Goal: Obtain resource: Download file/media

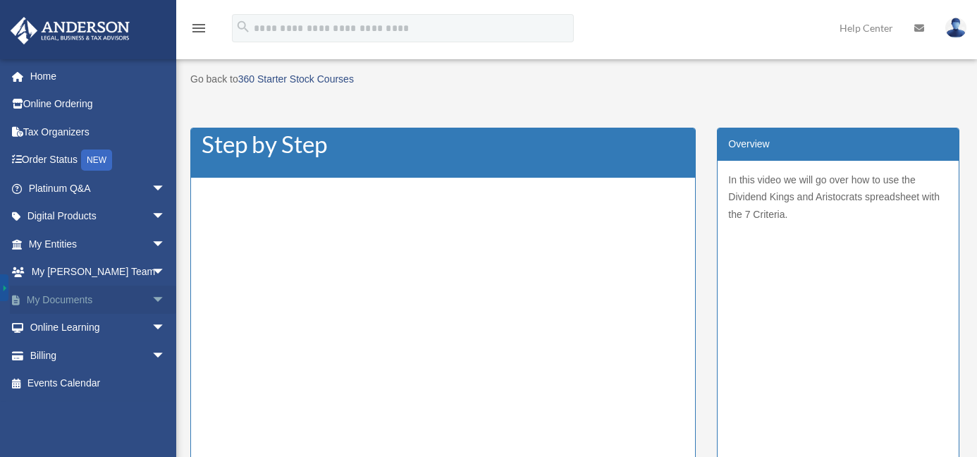
click at [152, 294] on span "arrow_drop_down" at bounding box center [166, 300] width 28 height 29
click at [51, 325] on link "Box" at bounding box center [103, 328] width 167 height 28
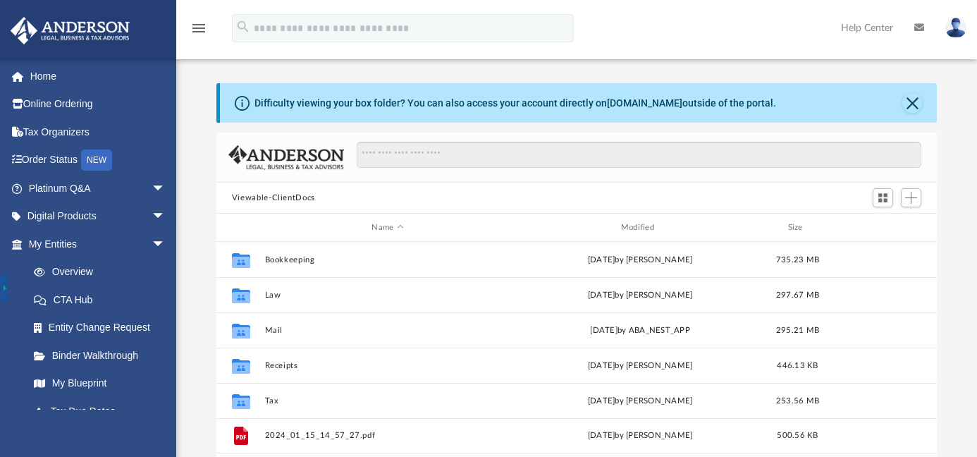
scroll to position [310, 710]
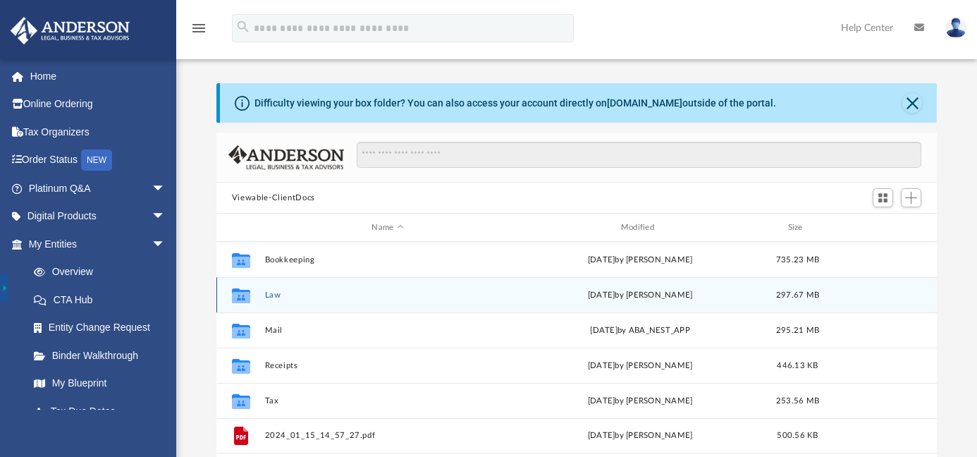
click at [269, 295] on button "Law" at bounding box center [387, 295] width 246 height 9
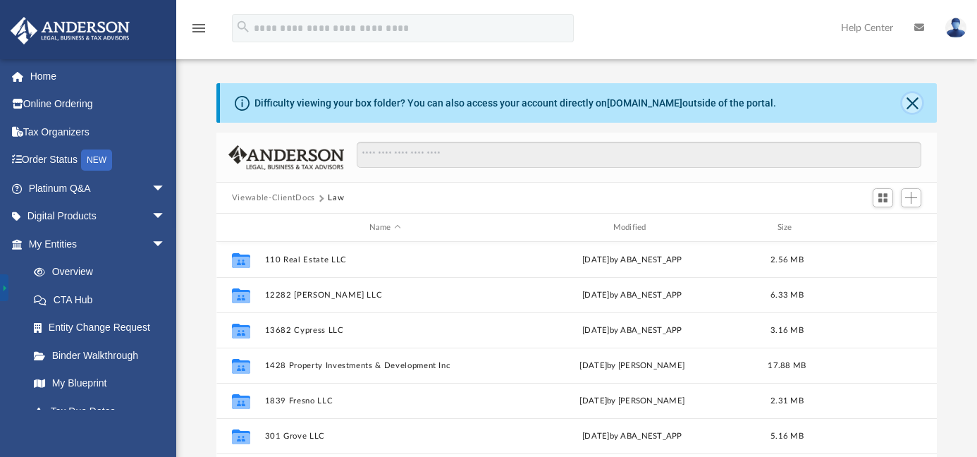
click at [913, 108] on button "Close" at bounding box center [913, 103] width 20 height 20
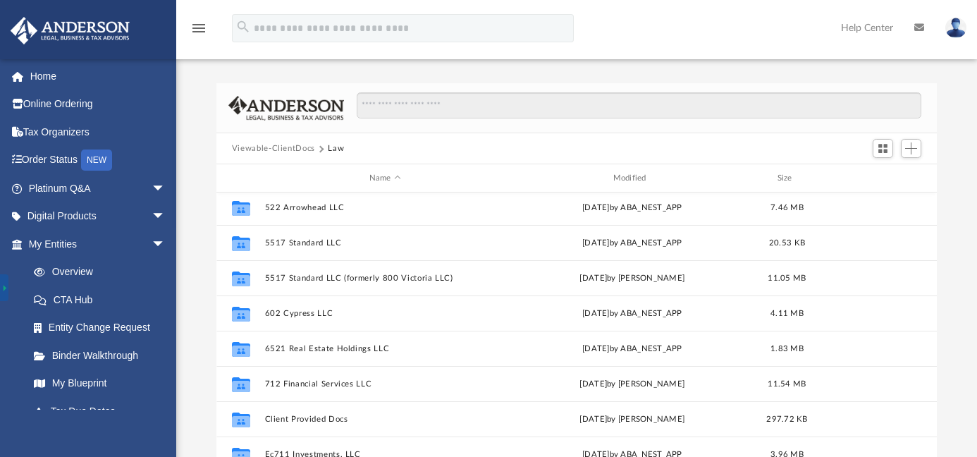
scroll to position [321, 0]
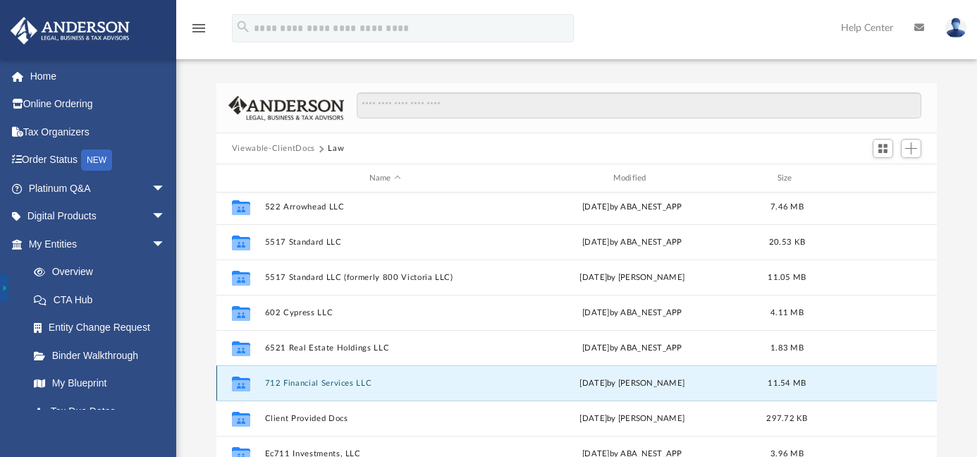
click at [330, 384] on button "712 Financial Services LLC" at bounding box center [384, 383] width 241 height 9
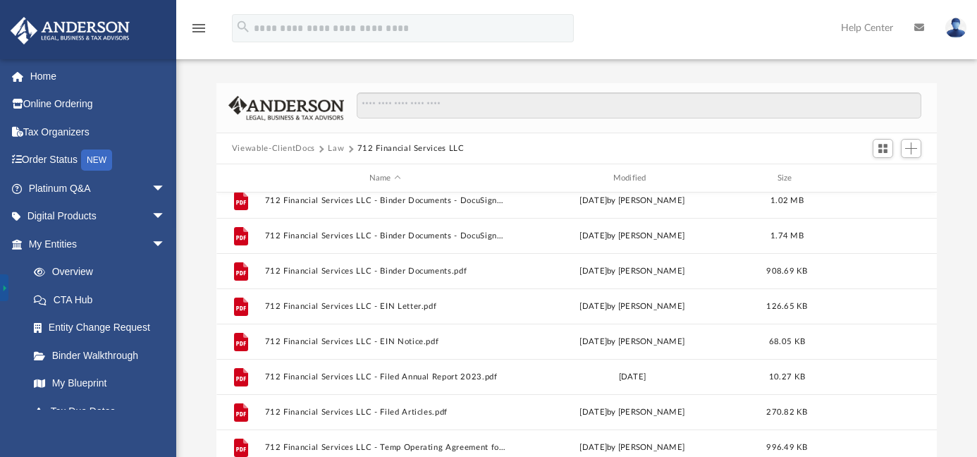
scroll to position [236, 0]
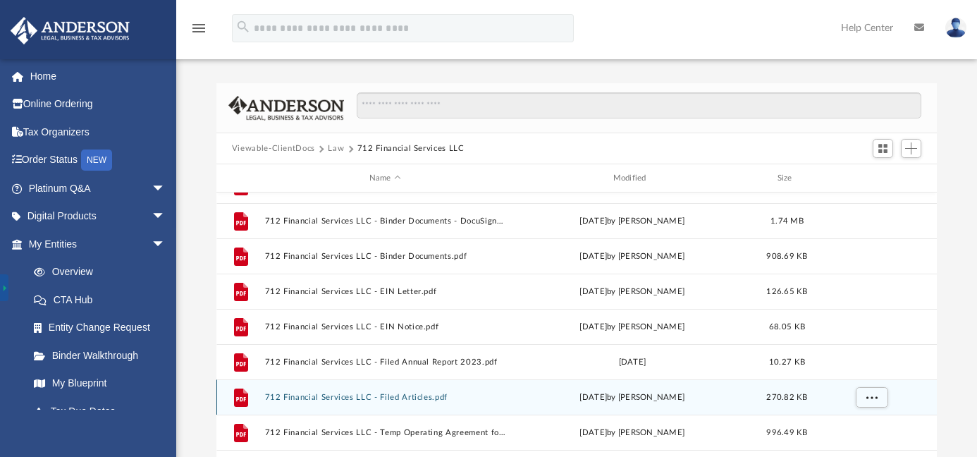
click at [350, 395] on button "712 Financial Services LLC - Filed Articles.pdf" at bounding box center [384, 397] width 241 height 9
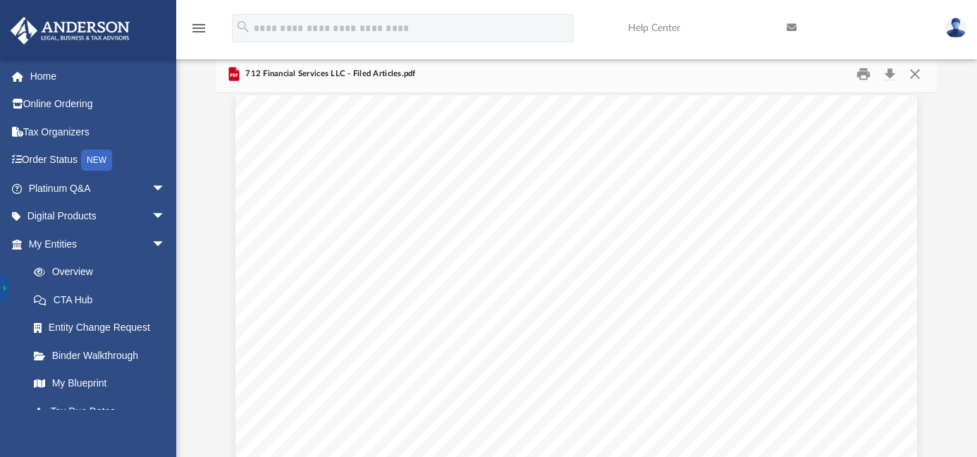
scroll to position [0, 0]
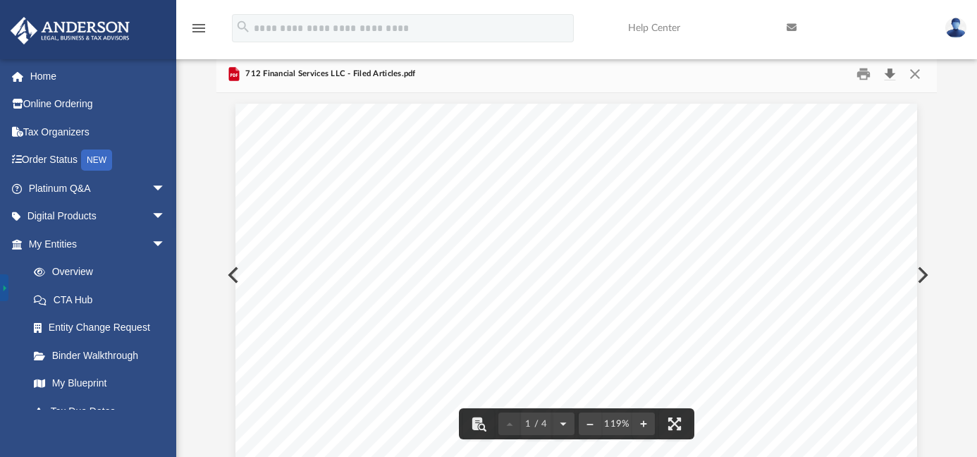
click at [891, 78] on button "Download" at bounding box center [889, 74] width 25 height 22
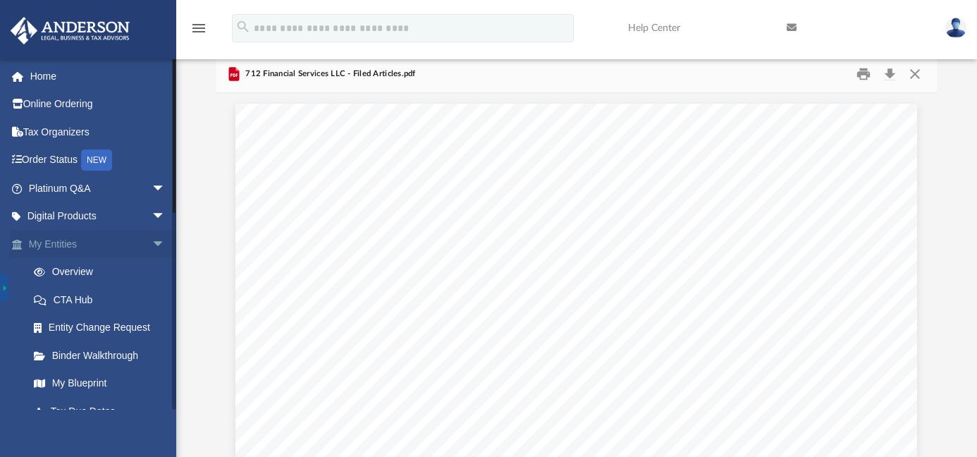
click at [152, 244] on span "arrow_drop_down" at bounding box center [166, 244] width 28 height 29
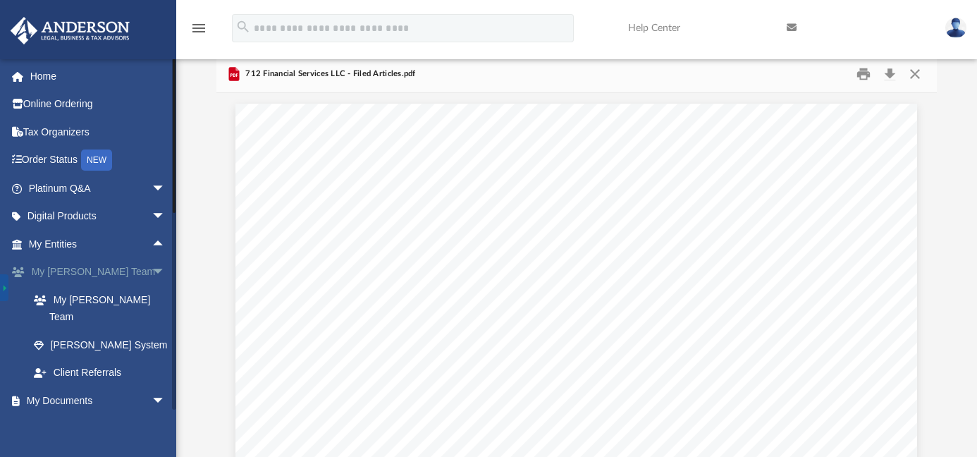
click at [152, 271] on span "arrow_drop_down" at bounding box center [166, 272] width 28 height 29
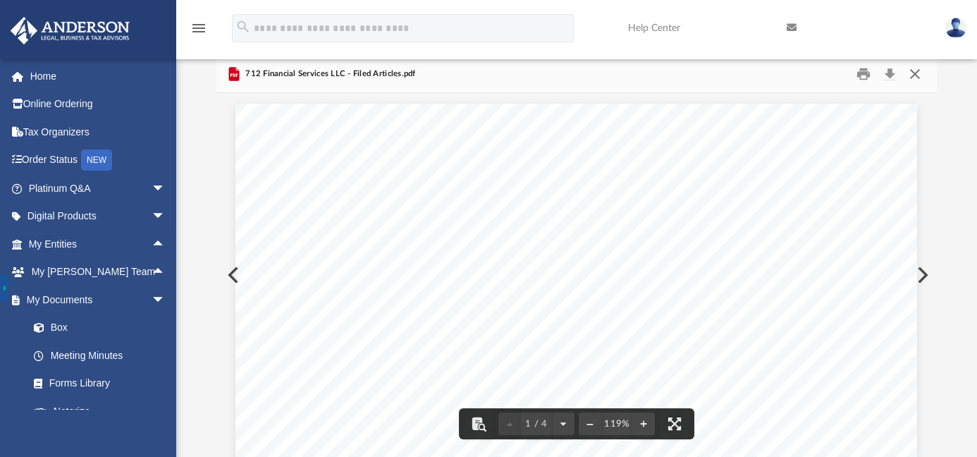
click at [920, 74] on button "Close" at bounding box center [915, 74] width 25 height 22
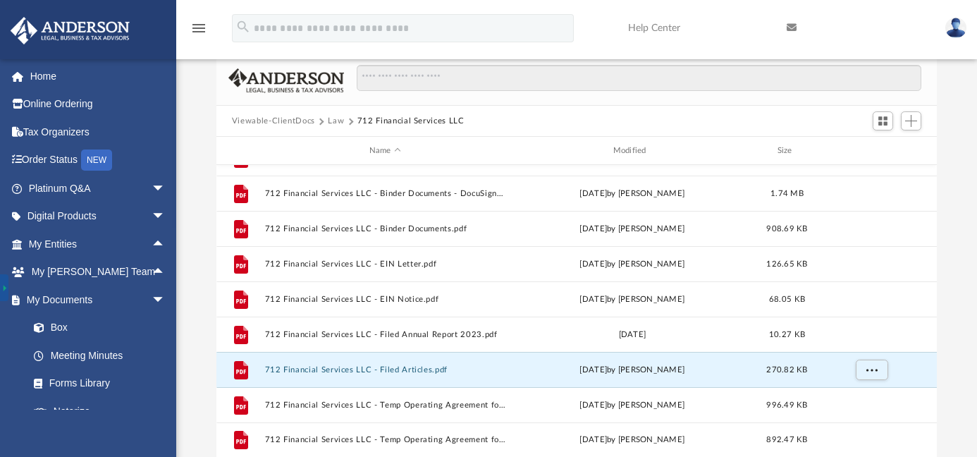
click at [282, 123] on button "Viewable-ClientDocs" at bounding box center [273, 121] width 83 height 13
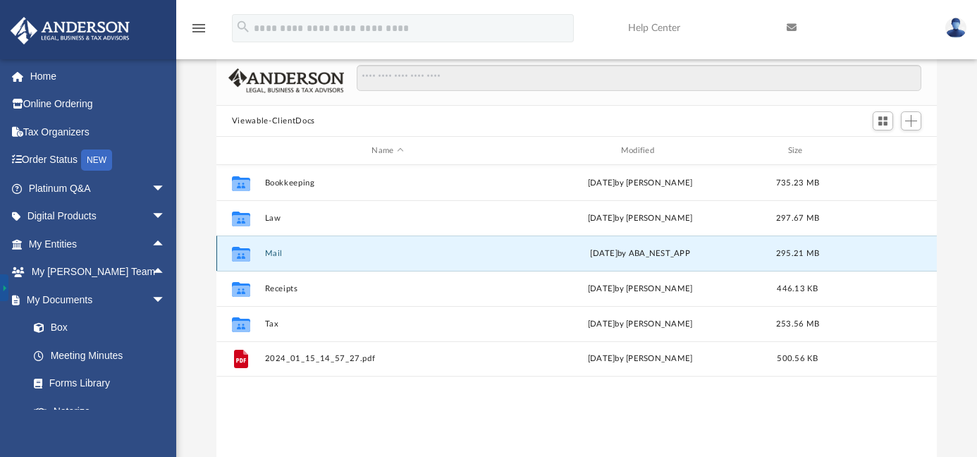
click at [276, 254] on button "Mail" at bounding box center [387, 253] width 246 height 9
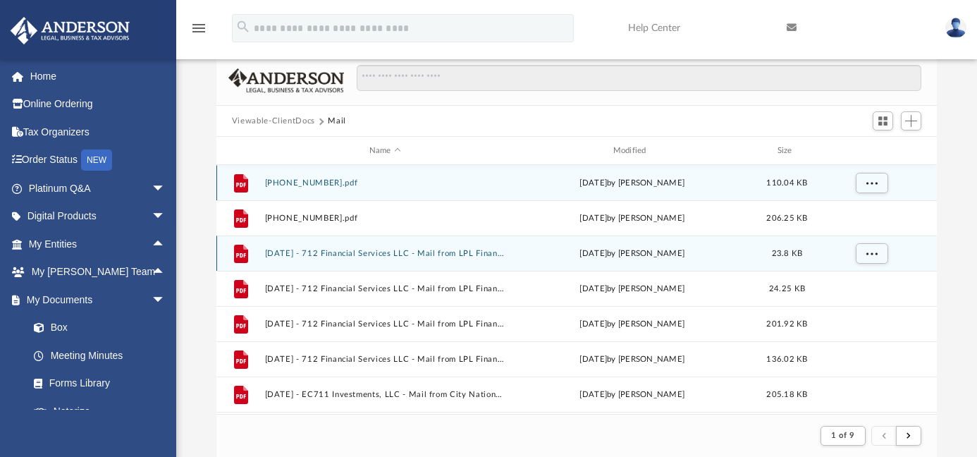
scroll to position [11, 11]
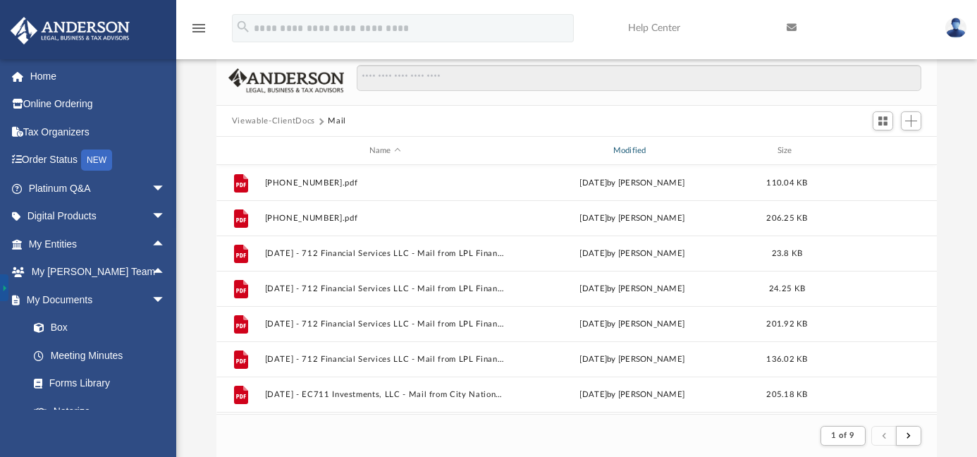
click at [637, 153] on div "Modified" at bounding box center [631, 151] width 241 height 13
click at [636, 149] on div "Modified" at bounding box center [631, 151] width 241 height 13
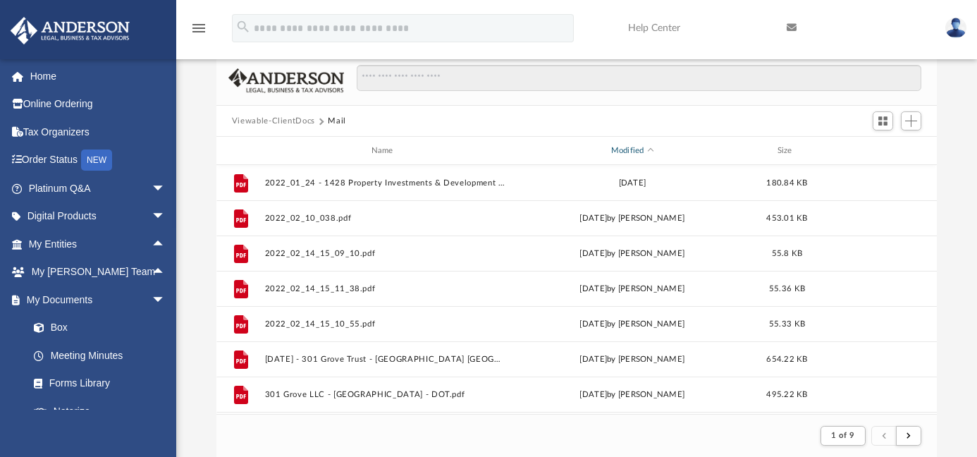
click at [636, 149] on div "Modified" at bounding box center [631, 151] width 241 height 13
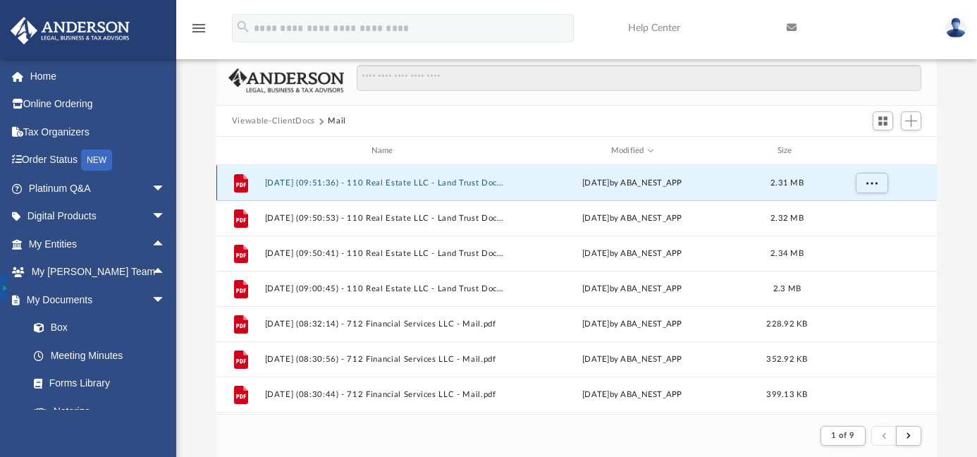
click at [429, 184] on button "[DATE] (09:51:36) - 110 Real Estate LLC - Land Trust Documents.pdf" at bounding box center [384, 182] width 241 height 9
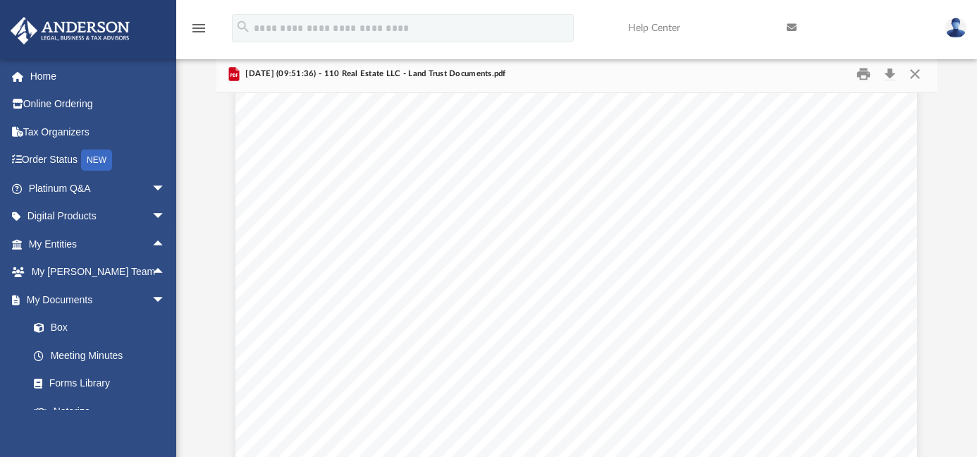
scroll to position [0, 0]
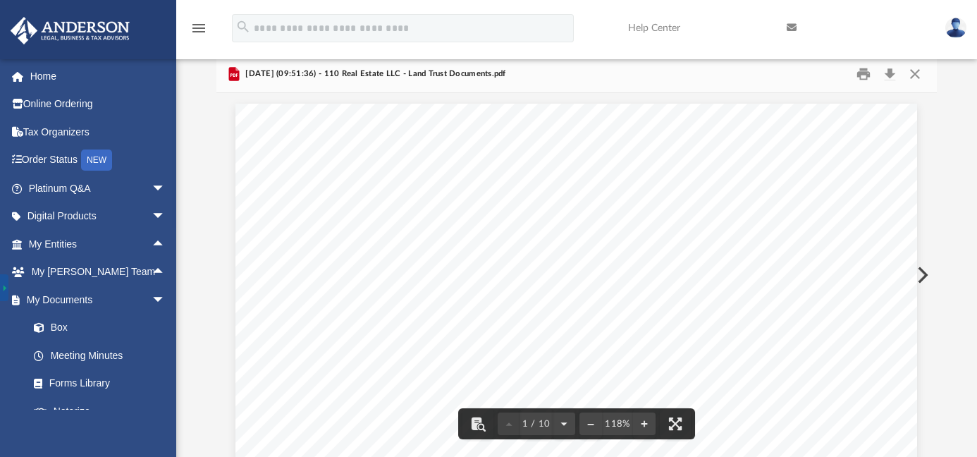
click at [922, 275] on button "Preview" at bounding box center [921, 274] width 31 height 39
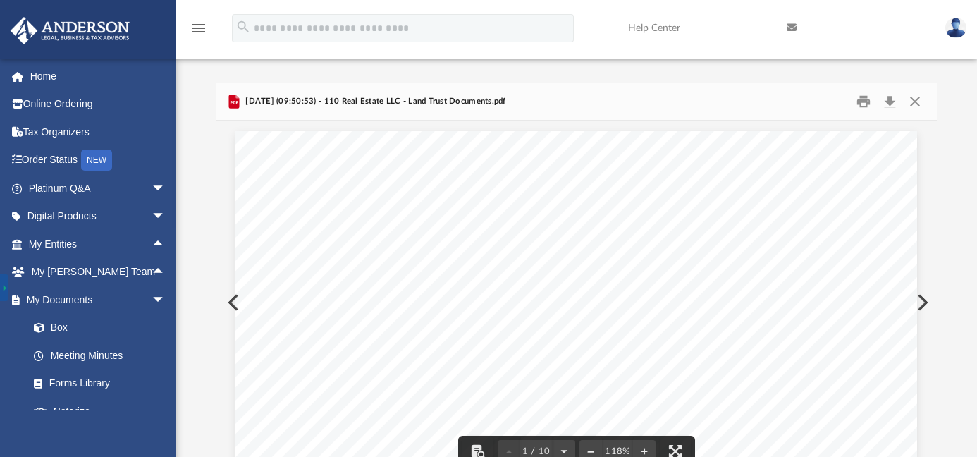
click at [925, 302] on button "Preview" at bounding box center [921, 302] width 31 height 39
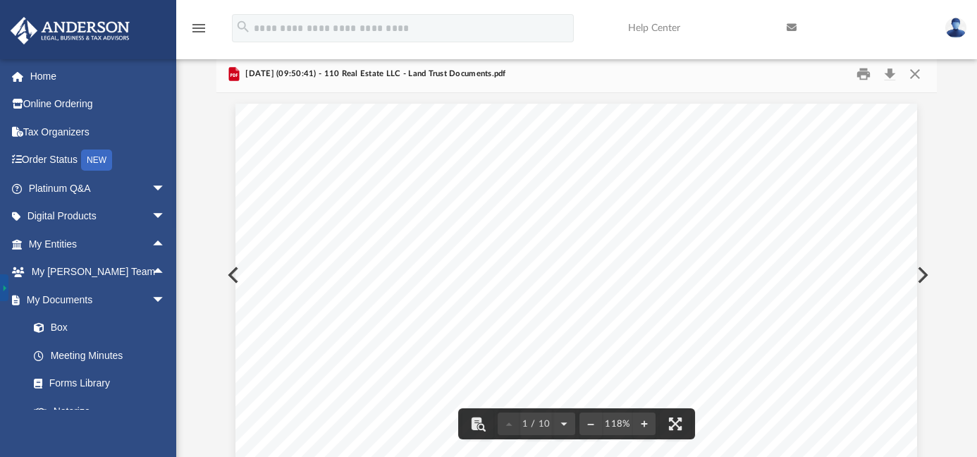
click at [924, 276] on button "Preview" at bounding box center [921, 274] width 31 height 39
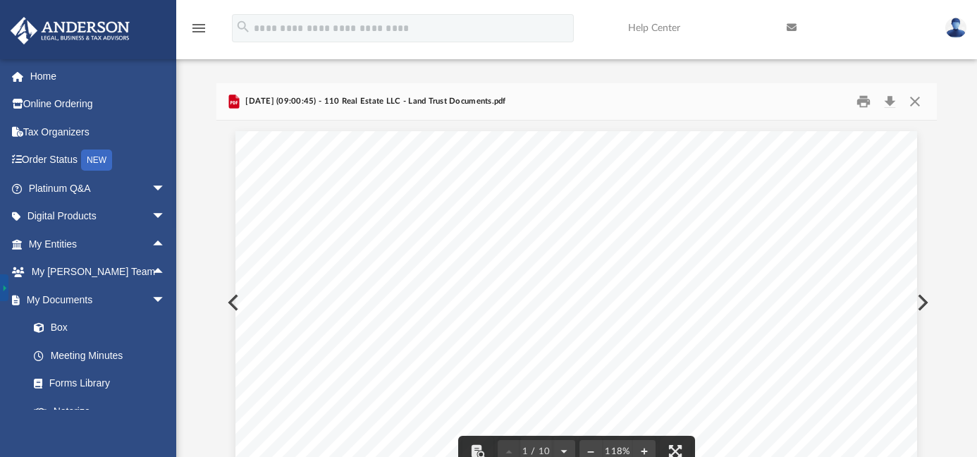
click at [922, 300] on button "Preview" at bounding box center [921, 302] width 31 height 39
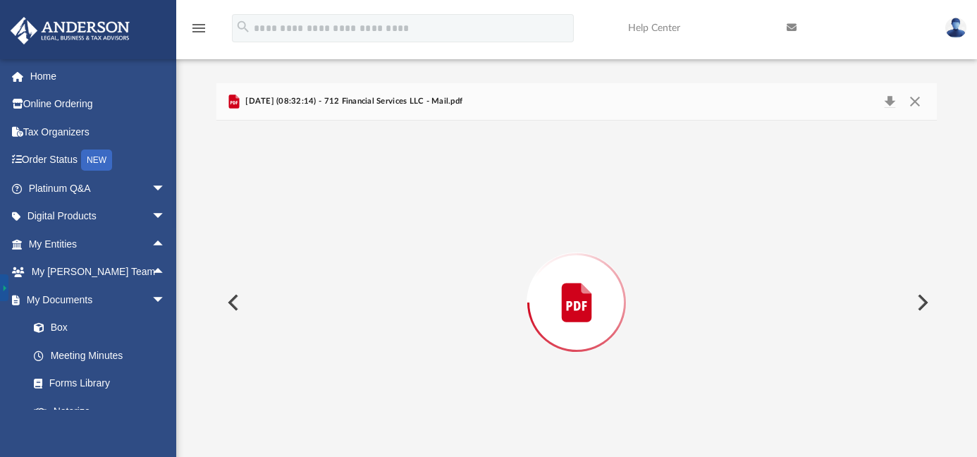
scroll to position [27, 0]
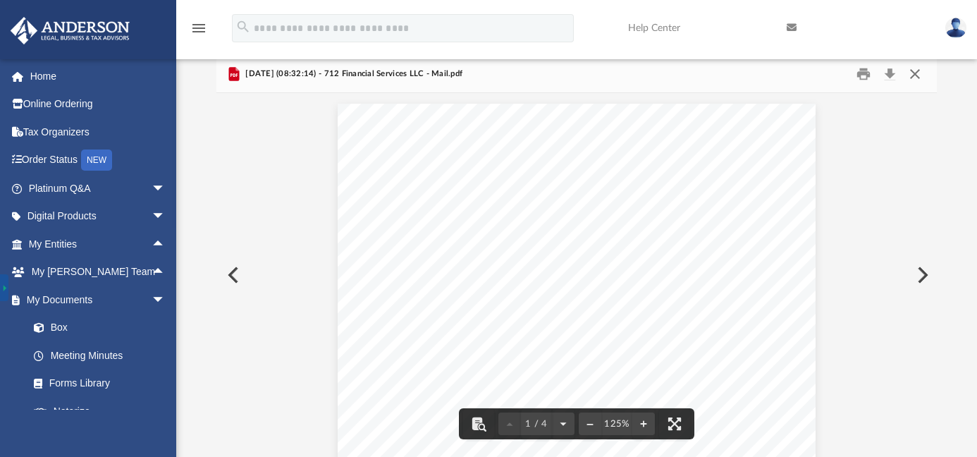
click at [917, 76] on button "Close" at bounding box center [915, 74] width 25 height 22
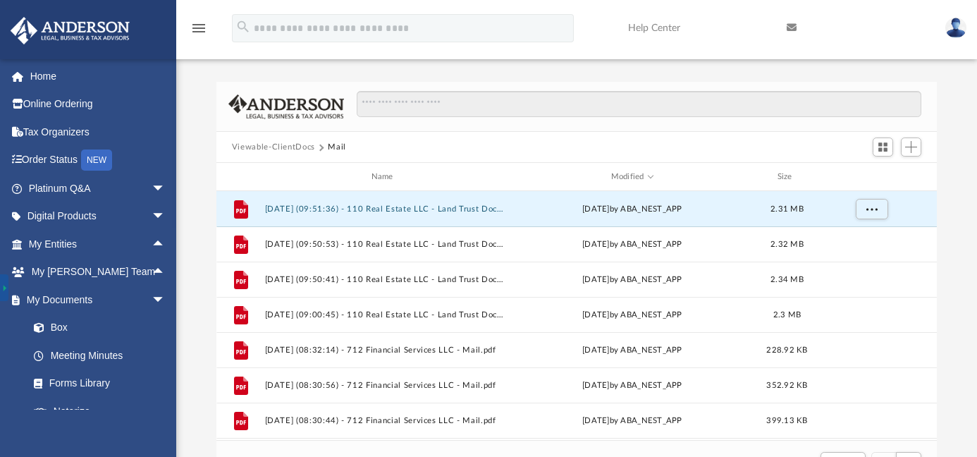
scroll to position [0, 0]
